Goal: Task Accomplishment & Management: Use online tool/utility

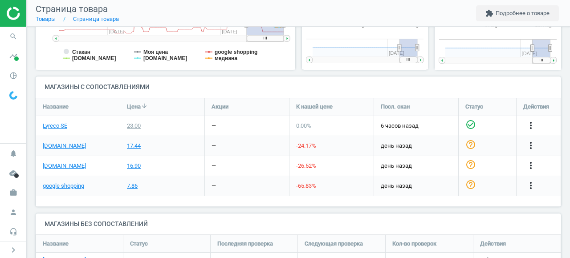
scroll to position [271, 0]
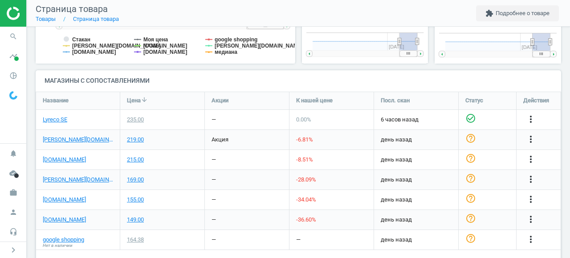
scroll to position [276, 0]
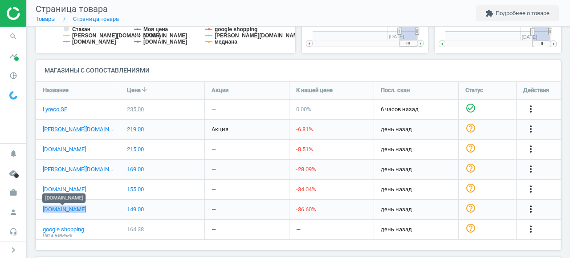
click at [532, 209] on icon "more_vert" at bounding box center [531, 209] width 11 height 11
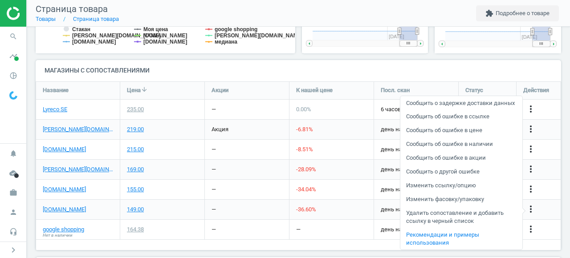
click at [466, 193] on link "Изменить ссылку/опцию" at bounding box center [462, 186] width 122 height 14
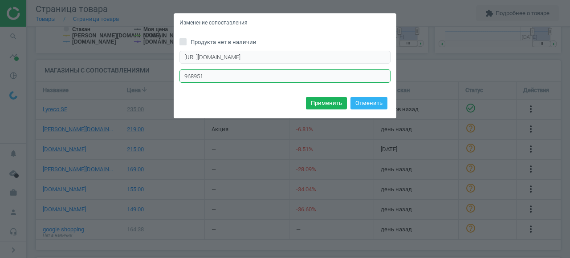
click at [196, 77] on input "968951" at bounding box center [285, 76] width 211 height 13
click at [377, 106] on button "Отменить" at bounding box center [369, 103] width 37 height 12
